Goal: Transaction & Acquisition: Book appointment/travel/reservation

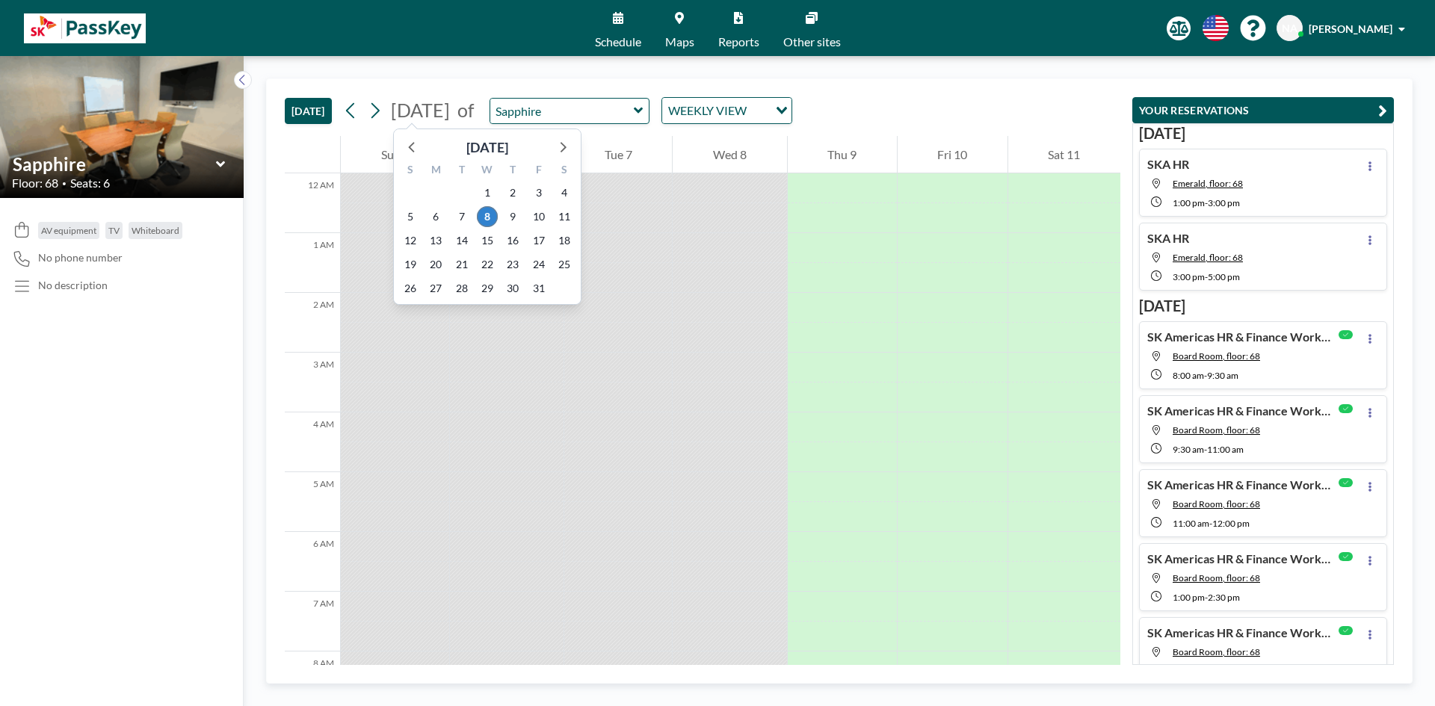
scroll to position [598, 0]
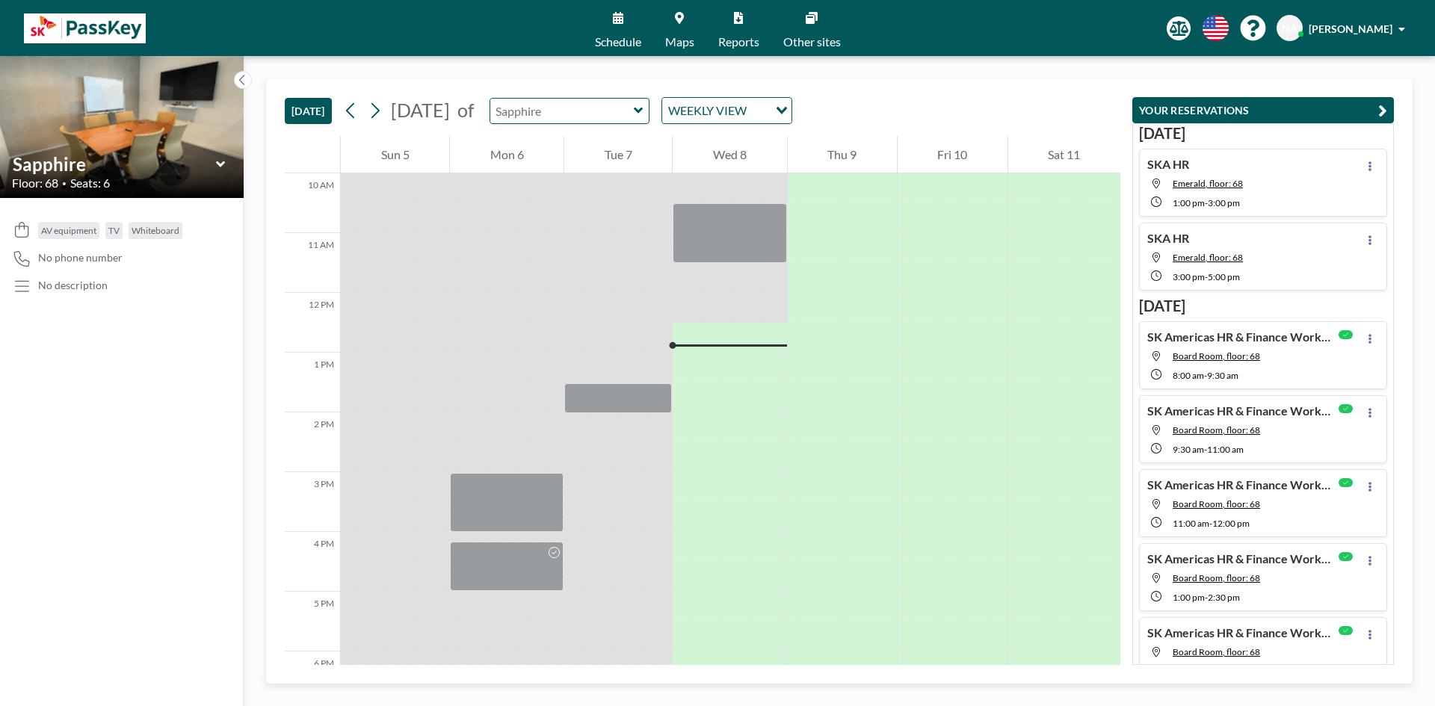
click at [632, 105] on input "text" at bounding box center [562, 111] width 144 height 25
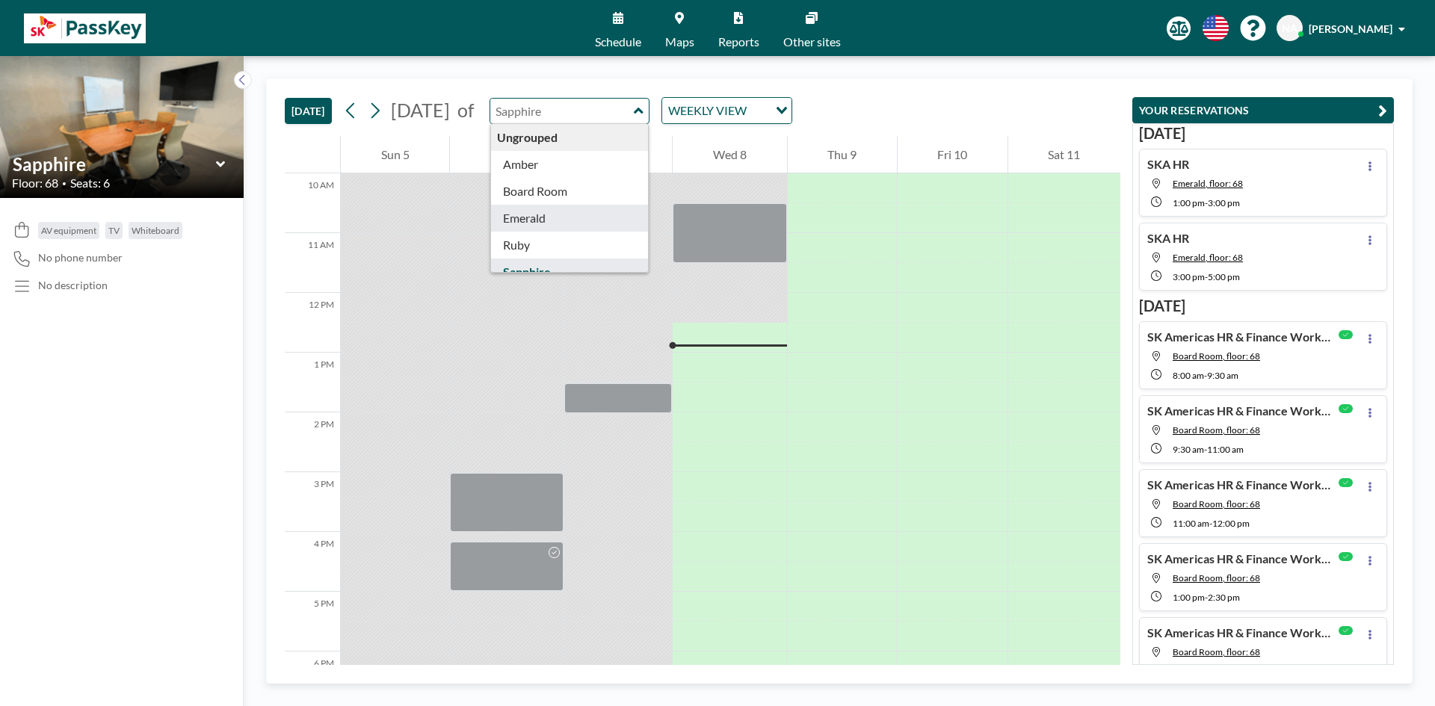
type input "Emerald"
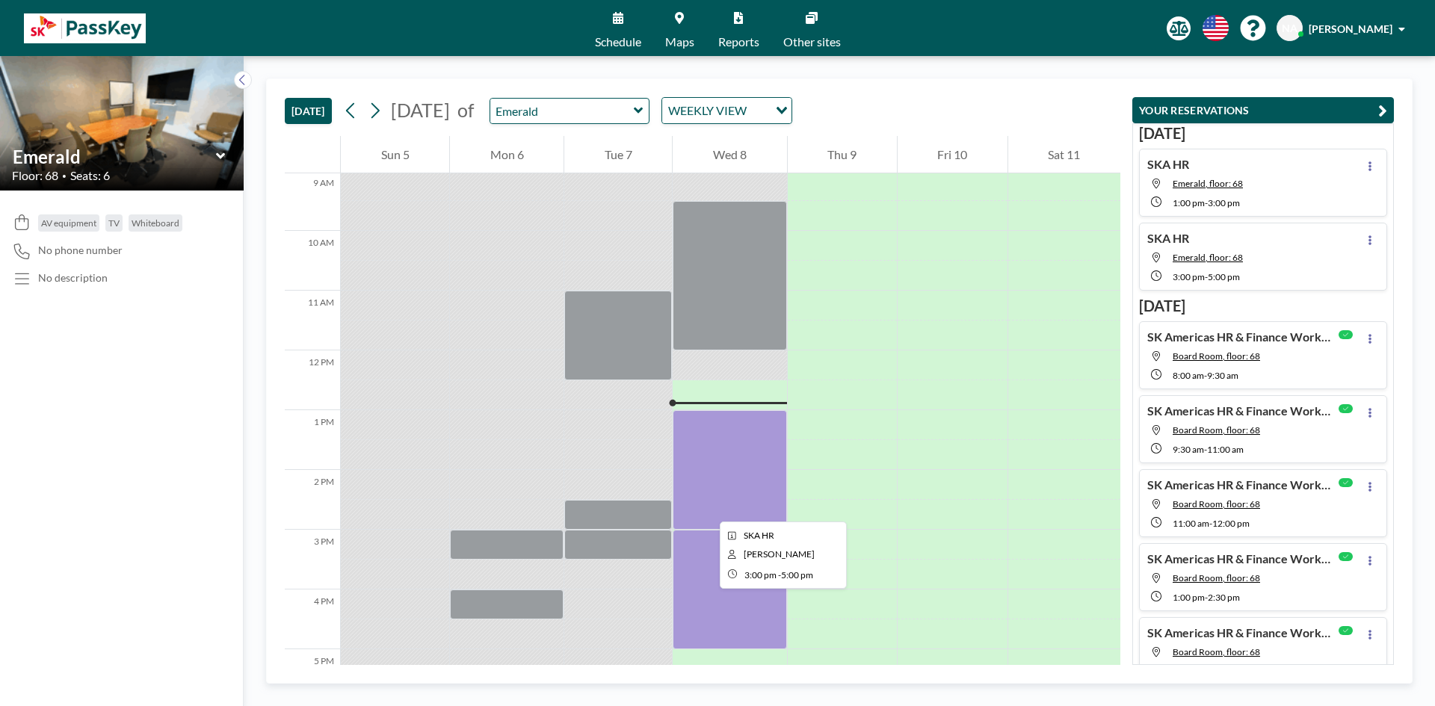
scroll to position [523, 0]
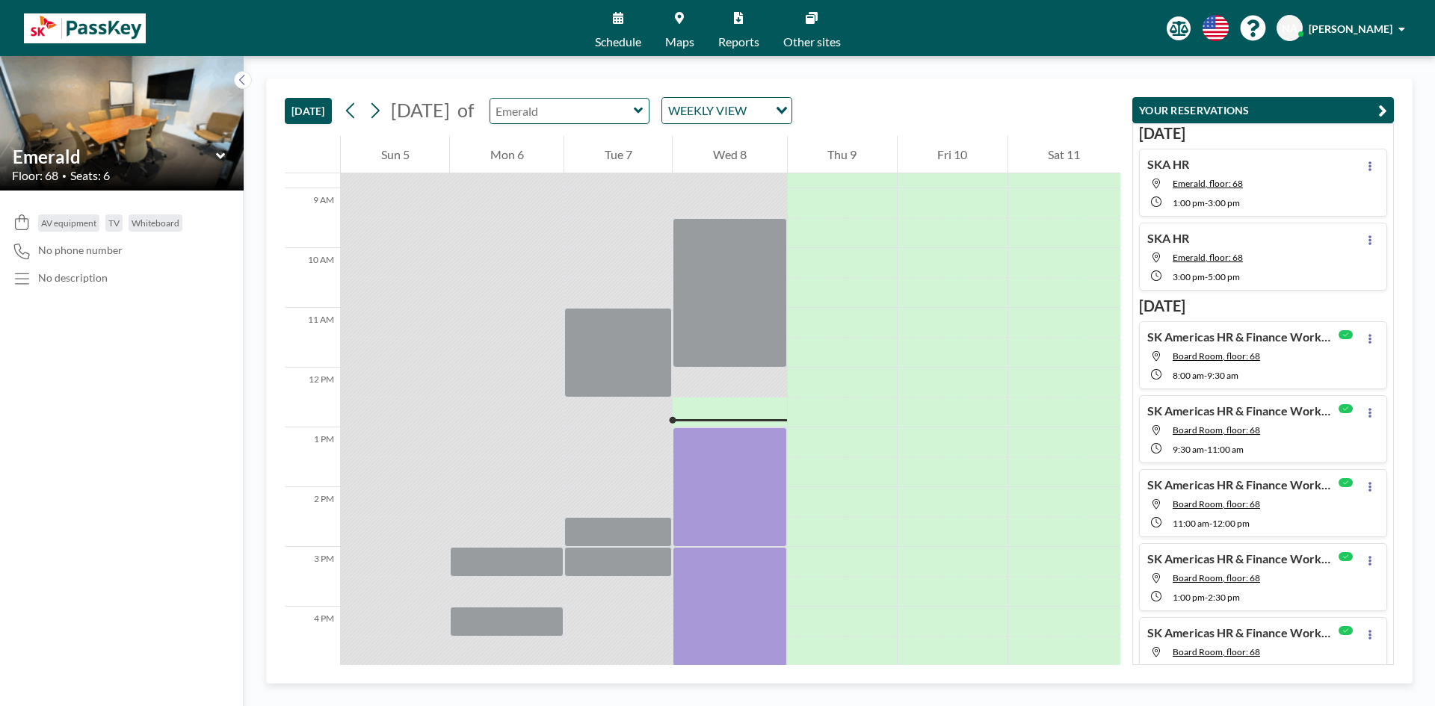
click at [634, 115] on input "text" at bounding box center [562, 111] width 144 height 25
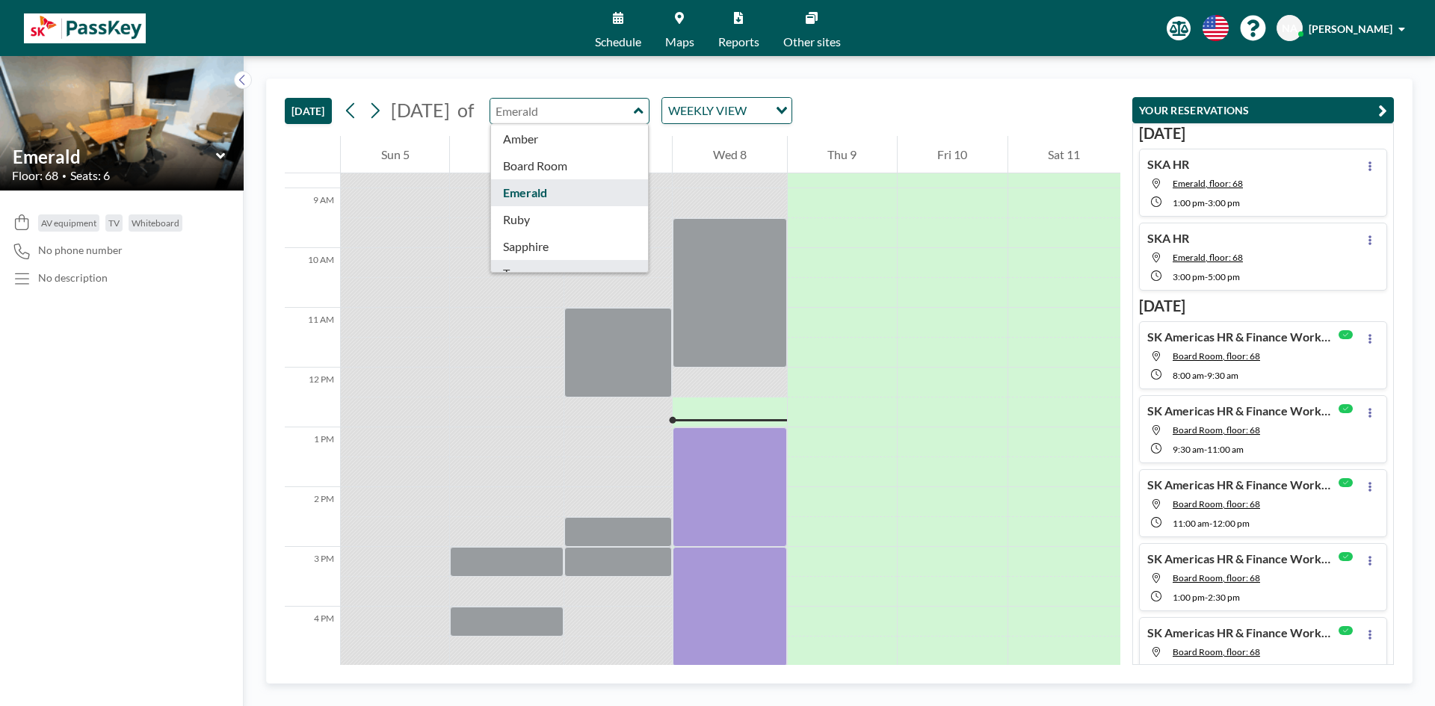
scroll to position [48, 0]
type input "Sapphire"
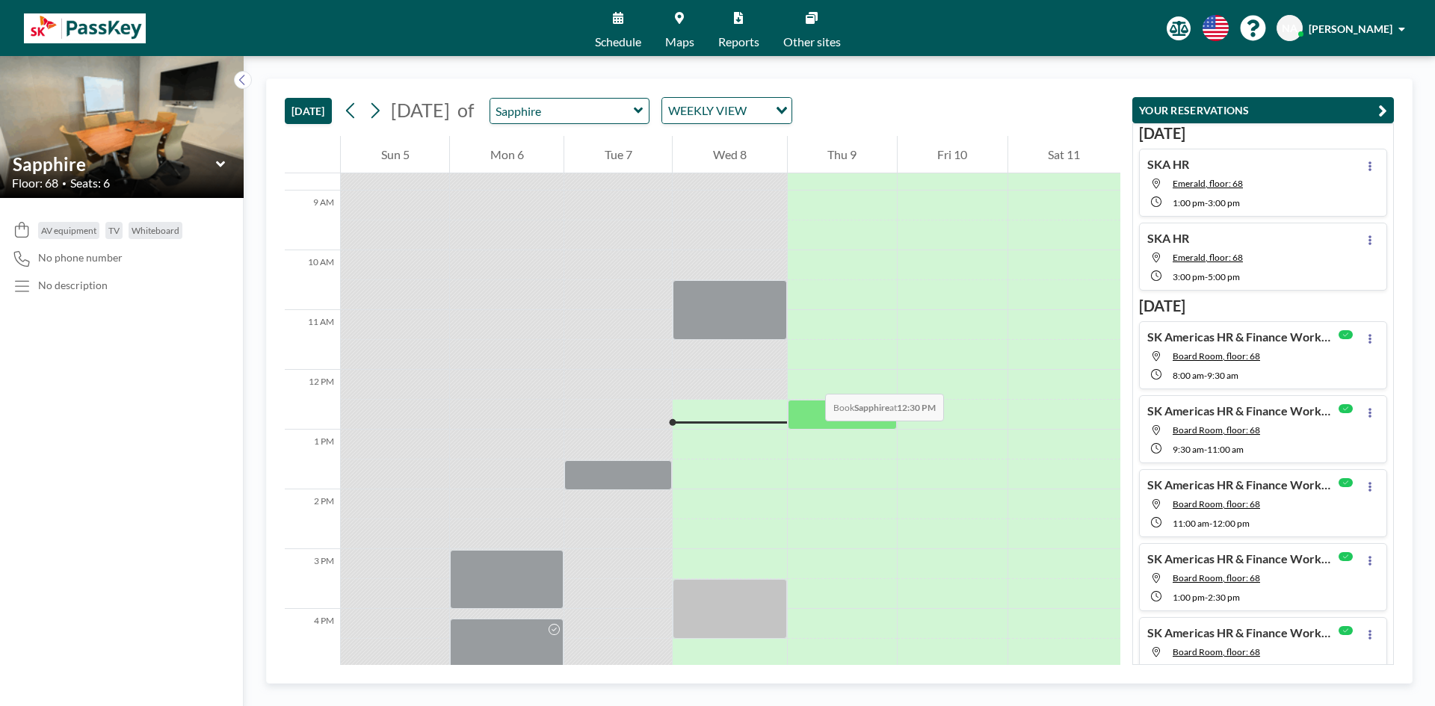
scroll to position [673, 0]
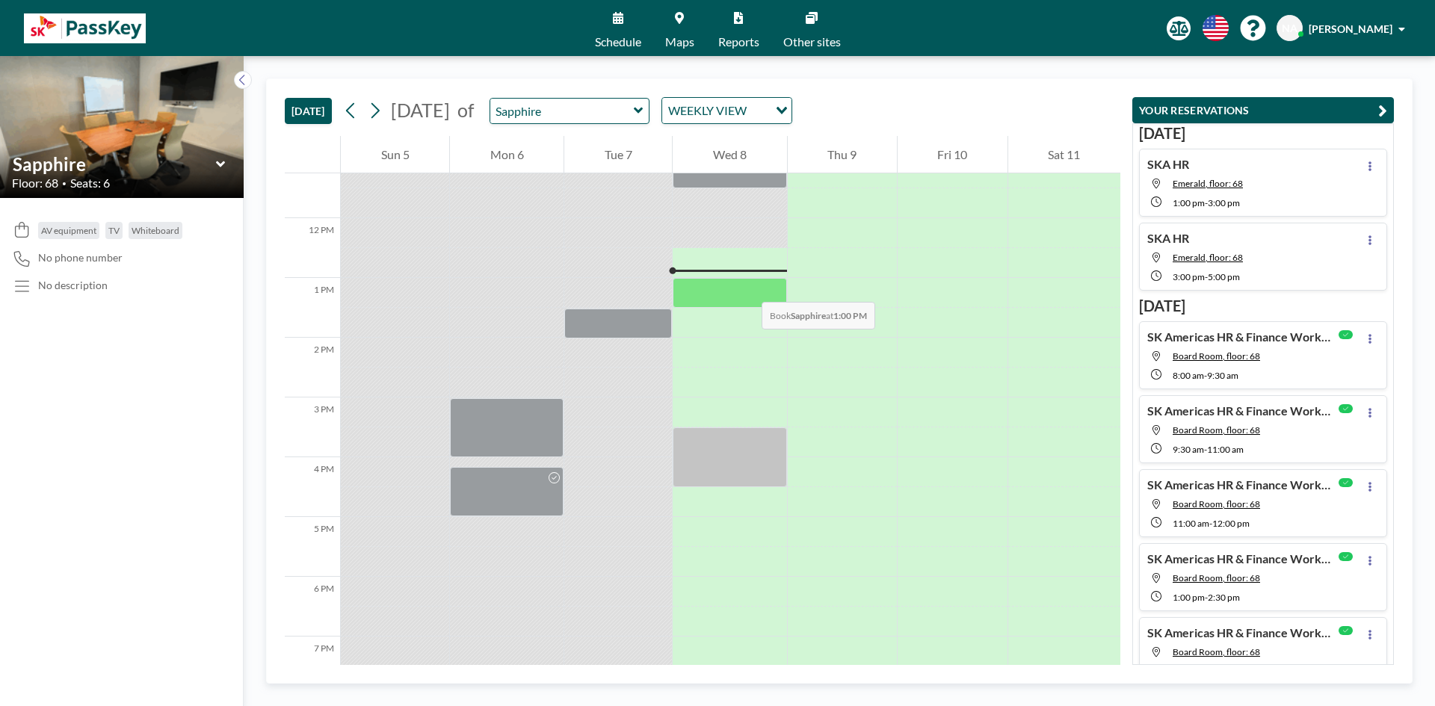
click at [747, 287] on div at bounding box center [730, 293] width 114 height 30
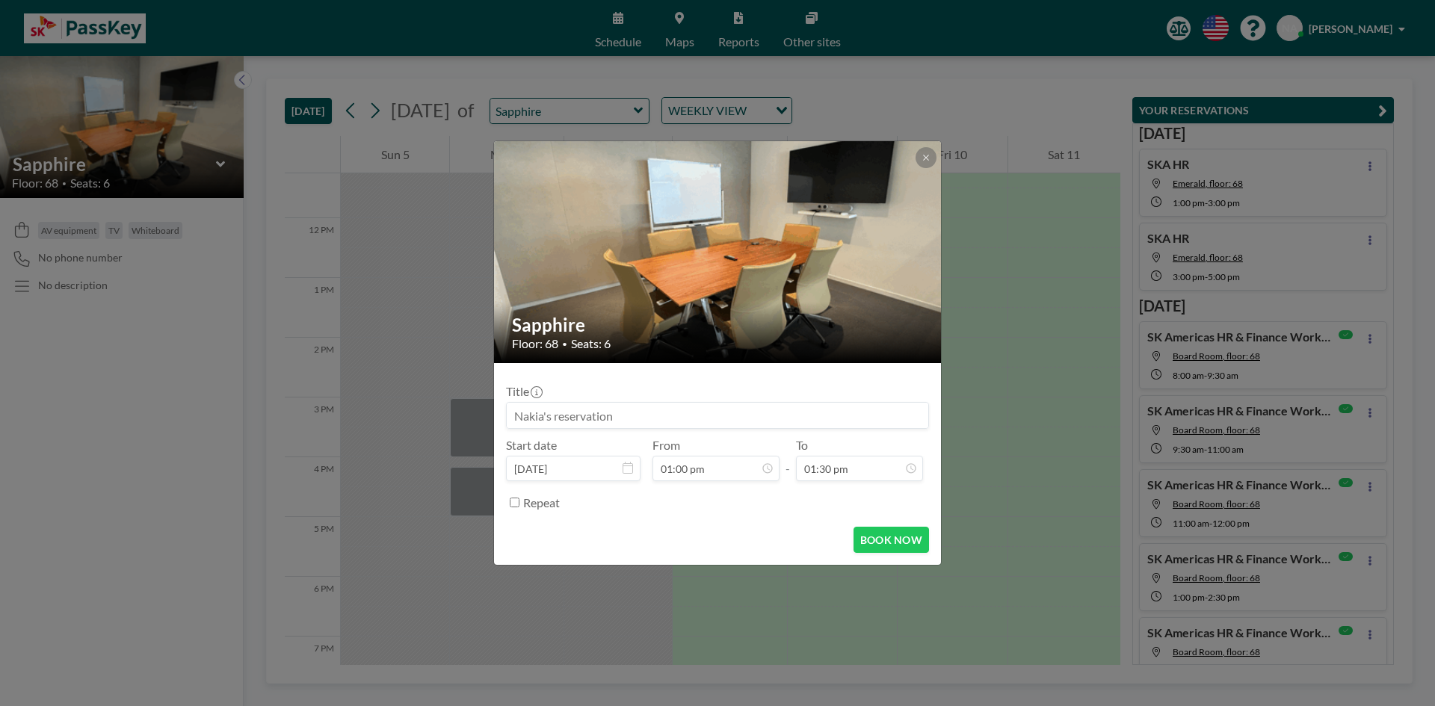
click at [608, 417] on input at bounding box center [718, 415] width 422 height 25
type input "SKA HR"
click at [881, 529] on button "BOOK NOW" at bounding box center [891, 540] width 75 height 26
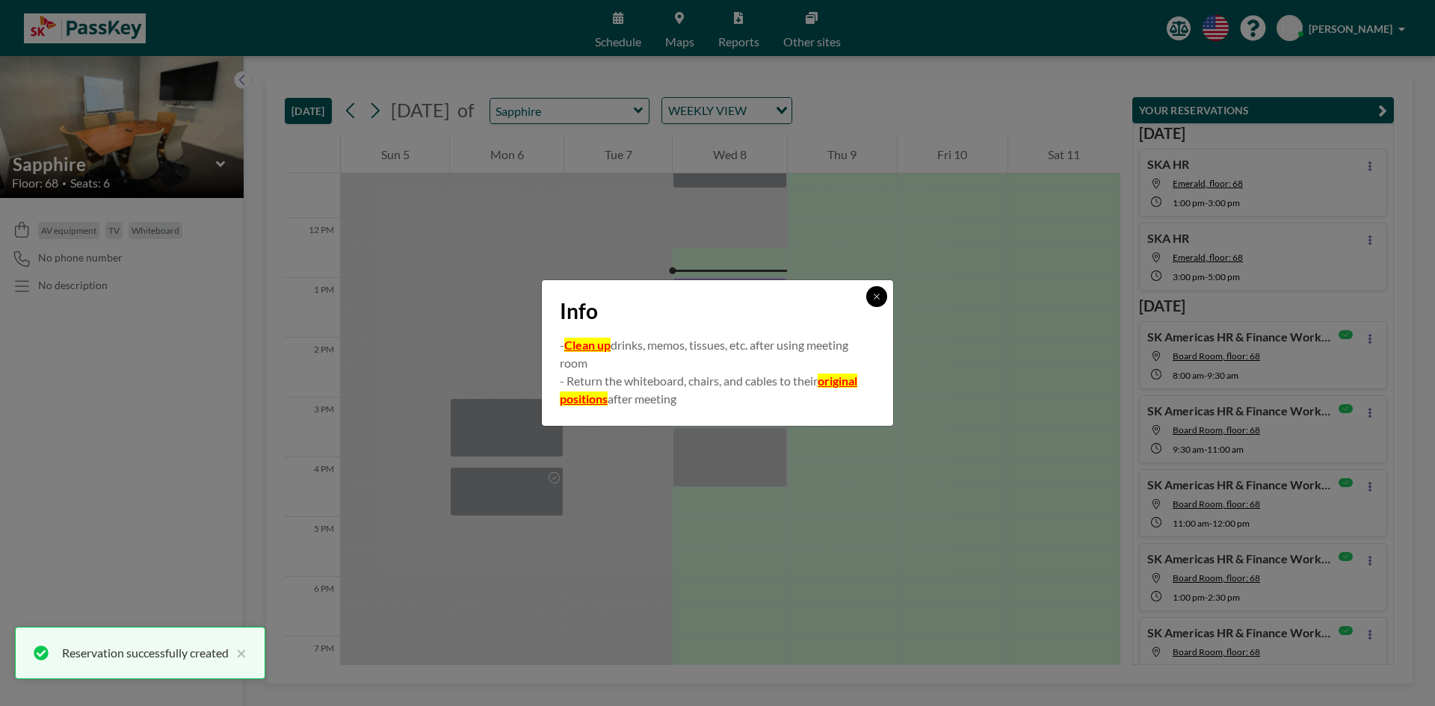
click at [881, 300] on icon at bounding box center [876, 296] width 9 height 9
